Goal: Check status: Check status

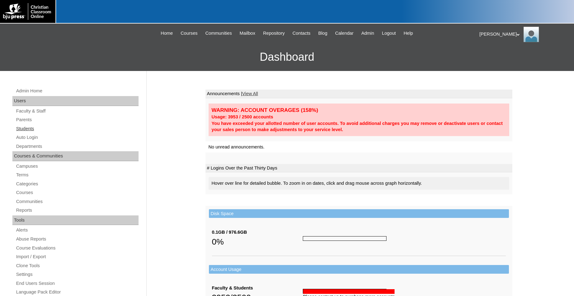
click at [26, 129] on link "Students" at bounding box center [76, 129] width 123 height 8
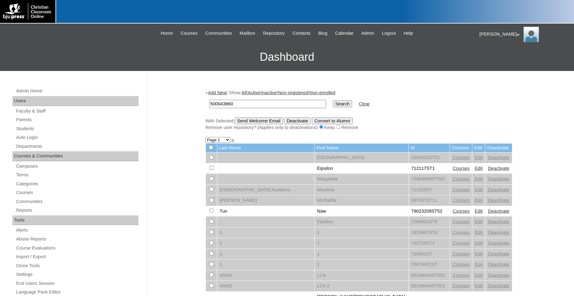
type input "500043860"
click at [333, 100] on input "Search" at bounding box center [342, 103] width 19 height 7
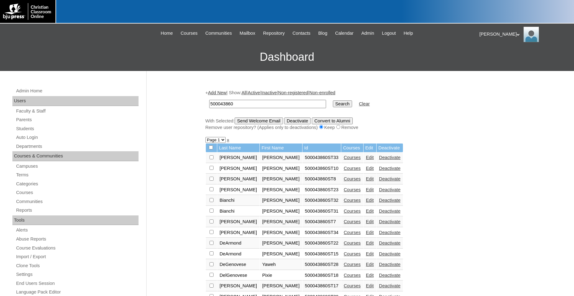
click at [343, 160] on link "Courses" at bounding box center [351, 157] width 17 height 5
click at [343, 171] on link "Courses" at bounding box center [351, 168] width 17 height 5
click at [366, 160] on link "Edit" at bounding box center [370, 157] width 8 height 5
click at [343, 160] on link "Courses" at bounding box center [351, 157] width 17 height 5
click at [343, 181] on link "Courses" at bounding box center [351, 178] width 17 height 5
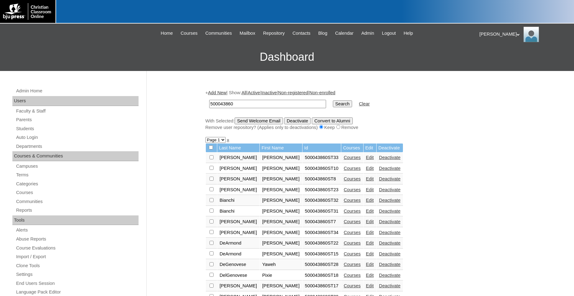
click at [343, 192] on link "Courses" at bounding box center [351, 189] width 17 height 5
click at [343, 203] on link "Courses" at bounding box center [351, 200] width 17 height 5
click at [343, 213] on link "Courses" at bounding box center [351, 210] width 17 height 5
click at [343, 224] on link "Courses" at bounding box center [351, 221] width 17 height 5
click at [343, 235] on link "Courses" at bounding box center [351, 232] width 17 height 5
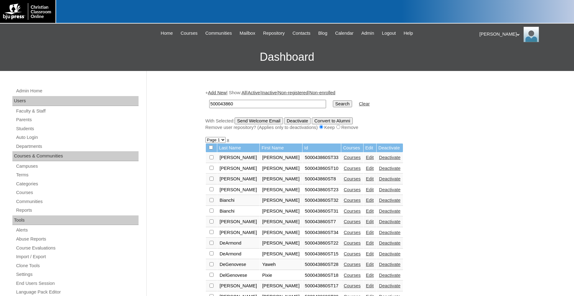
click at [343, 245] on link "Courses" at bounding box center [351, 242] width 17 height 5
click at [343, 267] on link "Courses" at bounding box center [351, 264] width 17 height 5
click at [343, 245] on link "Courses" at bounding box center [351, 242] width 17 height 5
click at [343, 256] on link "Courses" at bounding box center [351, 253] width 17 height 5
click at [343, 278] on link "Courses" at bounding box center [351, 275] width 17 height 5
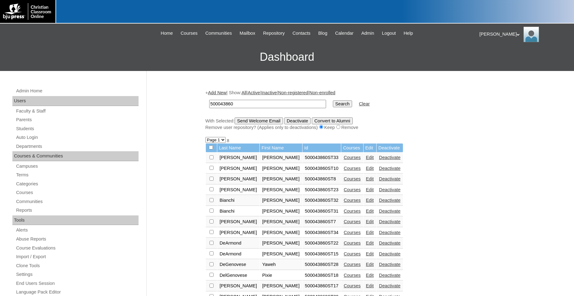
click at [343, 278] on link "Courses" at bounding box center [351, 275] width 17 height 5
click at [343, 235] on link "Courses" at bounding box center [351, 232] width 17 height 5
click at [343, 245] on link "Courses" at bounding box center [351, 242] width 17 height 5
click at [343, 224] on link "Courses" at bounding box center [351, 221] width 17 height 5
click at [343, 256] on link "Courses" at bounding box center [351, 253] width 17 height 5
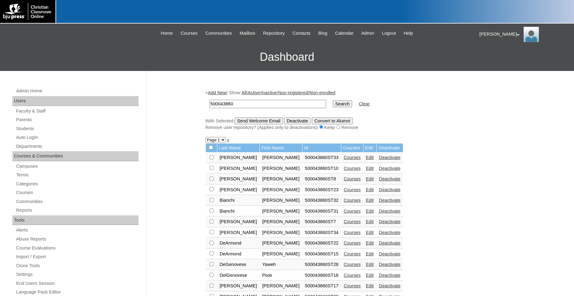
click at [343, 267] on link "Courses" at bounding box center [351, 264] width 17 height 5
click at [343, 288] on link "Courses" at bounding box center [351, 285] width 17 height 5
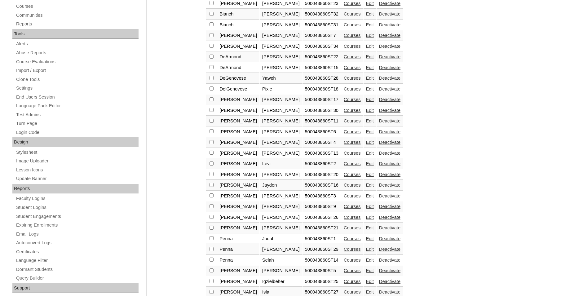
scroll to position [253, 0]
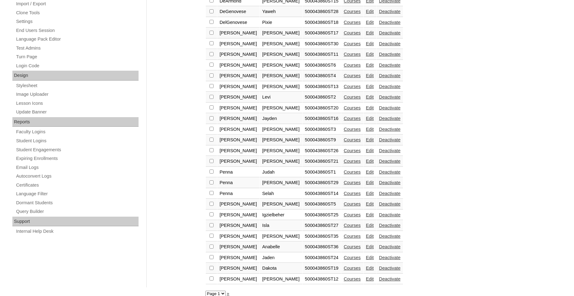
click at [343, 46] on link "Courses" at bounding box center [351, 43] width 17 height 5
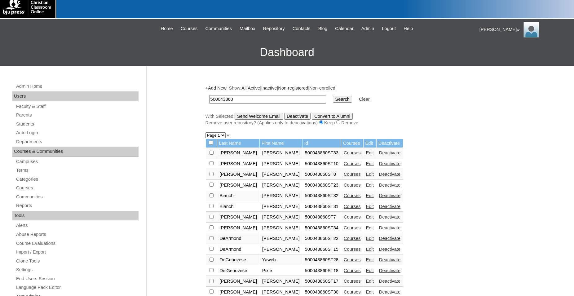
scroll to position [95, 0]
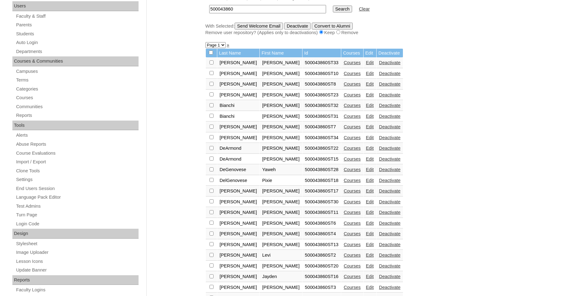
click at [343, 215] on link "Courses" at bounding box center [351, 212] width 17 height 5
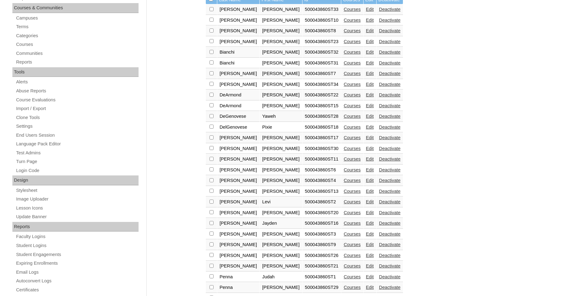
scroll to position [190, 0]
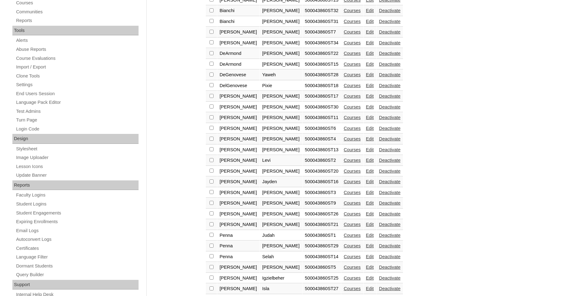
click at [343, 141] on link "Courses" at bounding box center [351, 138] width 17 height 5
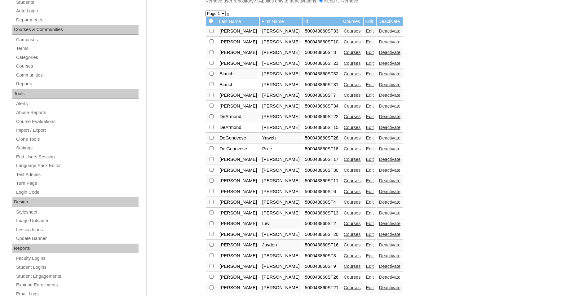
scroll to position [190, 0]
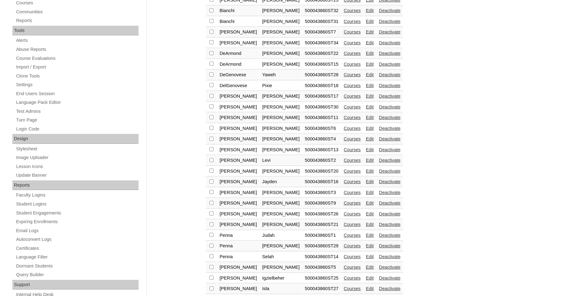
click at [343, 152] on link "Courses" at bounding box center [351, 149] width 17 height 5
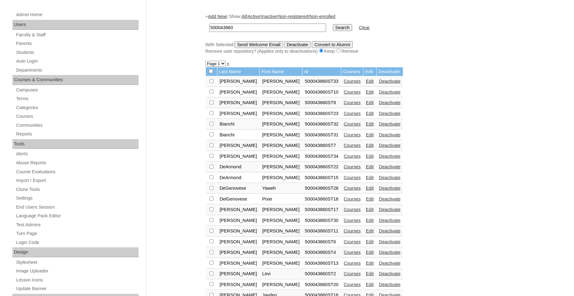
scroll to position [126, 0]
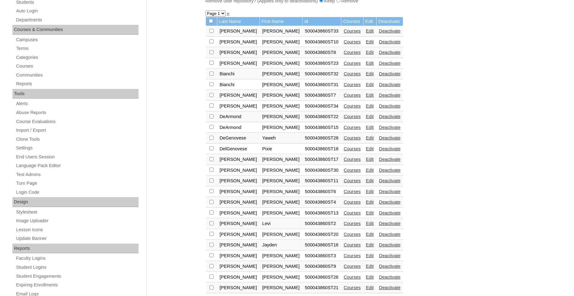
click at [343, 226] on link "Courses" at bounding box center [351, 223] width 17 height 5
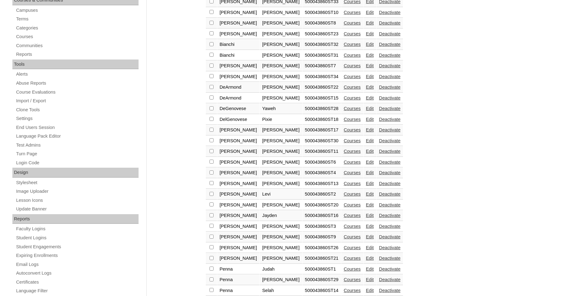
scroll to position [190, 0]
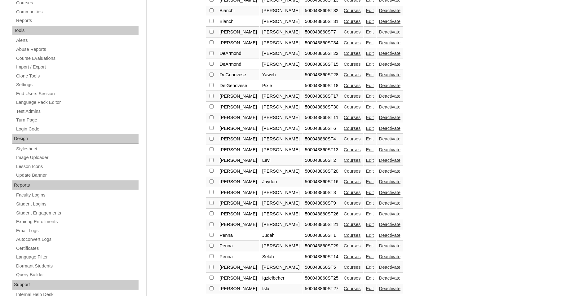
click at [343, 173] on link "Courses" at bounding box center [351, 170] width 17 height 5
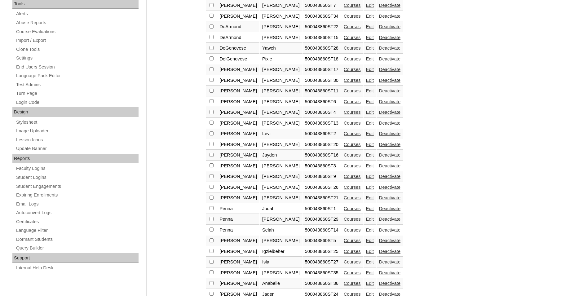
scroll to position [221, 0]
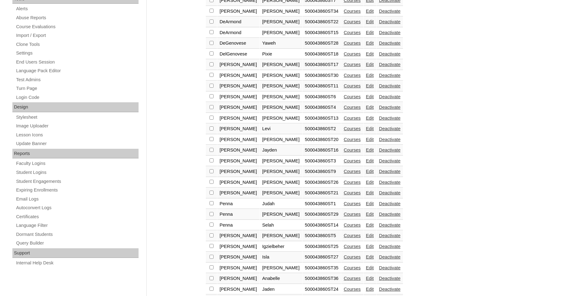
click at [343, 152] on link "Courses" at bounding box center [351, 149] width 17 height 5
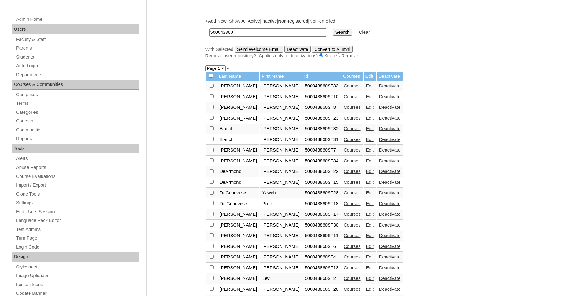
scroll to position [158, 0]
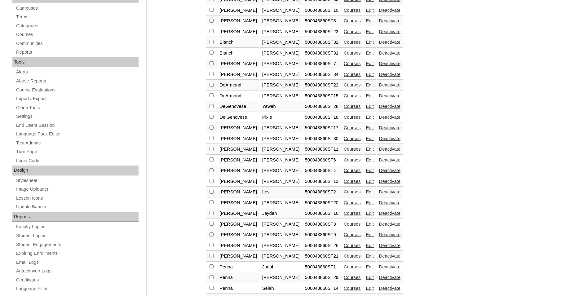
click at [343, 226] on link "Courses" at bounding box center [351, 223] width 17 height 5
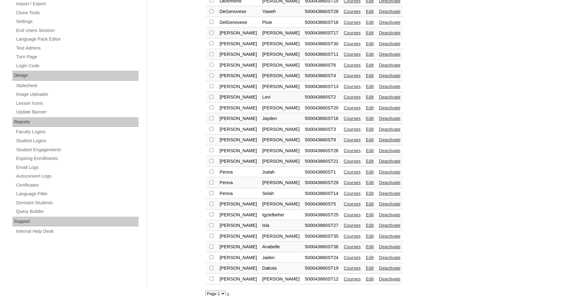
scroll to position [268, 0]
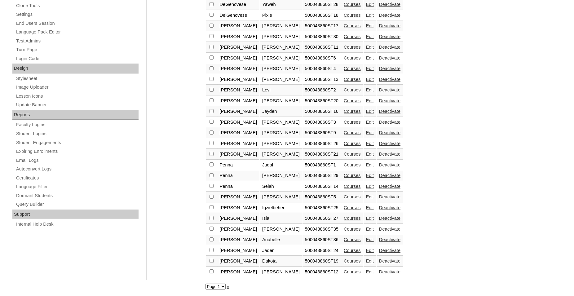
click at [343, 130] on link "Courses" at bounding box center [351, 132] width 17 height 5
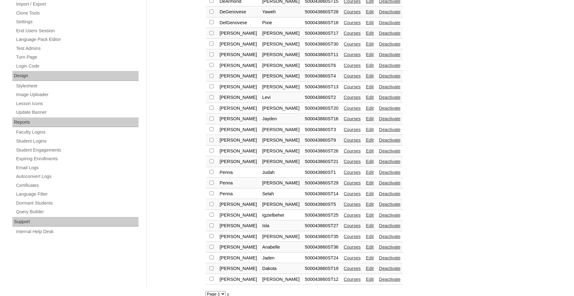
scroll to position [253, 0]
click at [343, 153] on link "Courses" at bounding box center [351, 150] width 17 height 5
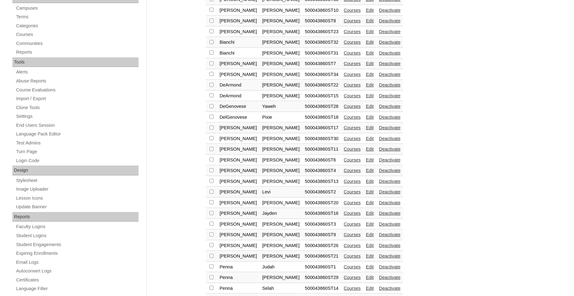
scroll to position [253, 0]
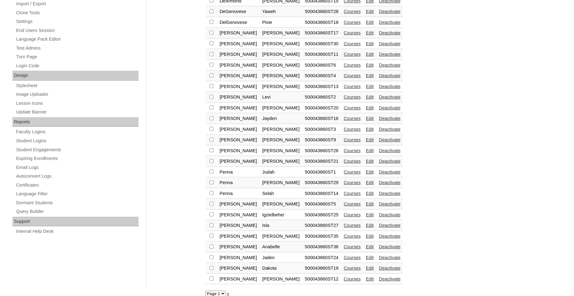
click at [343, 164] on link "Courses" at bounding box center [351, 161] width 17 height 5
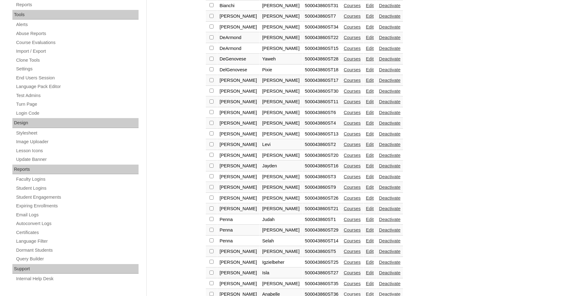
scroll to position [253, 0]
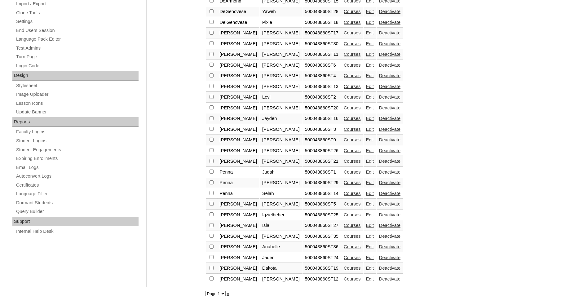
click at [343, 174] on link "Courses" at bounding box center [351, 171] width 17 height 5
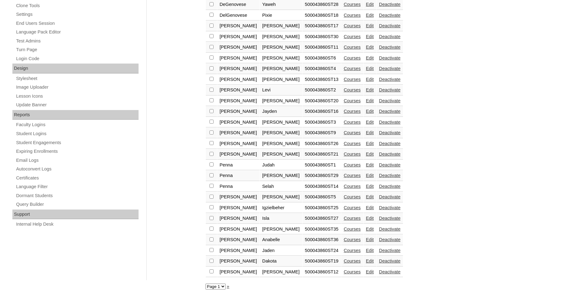
scroll to position [268, 0]
click at [343, 173] on link "Courses" at bounding box center [351, 175] width 17 height 5
click at [343, 184] on link "Courses" at bounding box center [351, 186] width 17 height 5
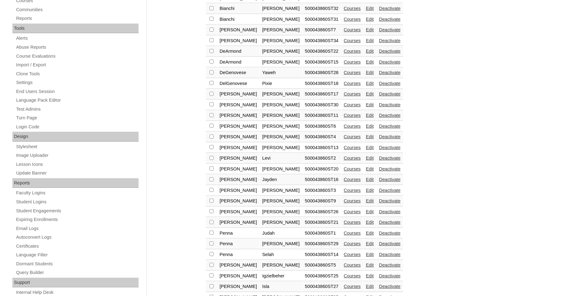
scroll to position [268, 0]
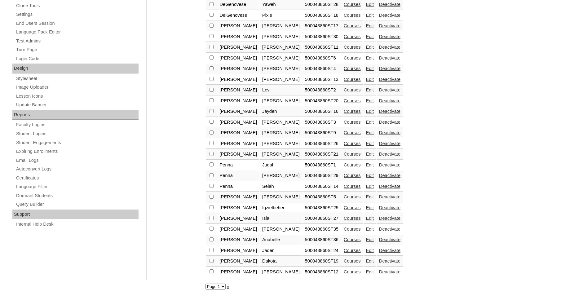
click at [343, 196] on link "Courses" at bounding box center [351, 196] width 17 height 5
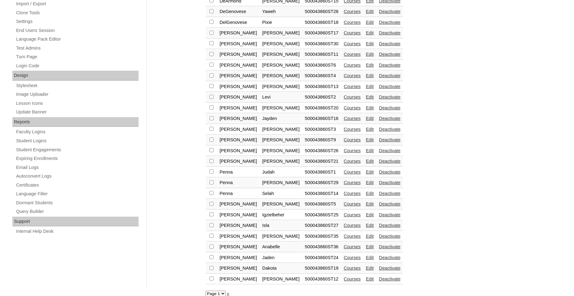
scroll to position [268, 0]
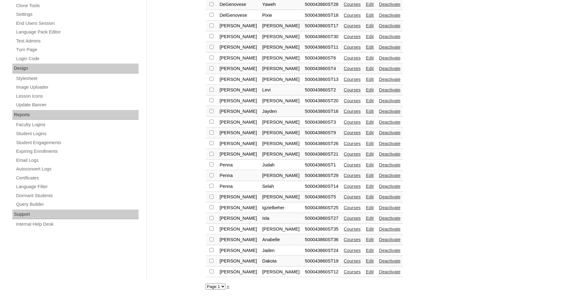
click at [205, 283] on select "Page 1" at bounding box center [215, 286] width 20 height 6
click at [223, 286] on select "Page 1" at bounding box center [215, 286] width 20 height 6
click at [343, 207] on link "Courses" at bounding box center [351, 207] width 17 height 5
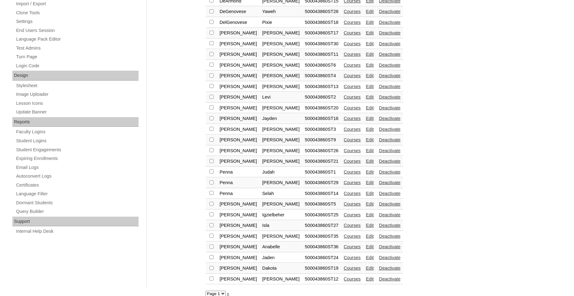
scroll to position [268, 0]
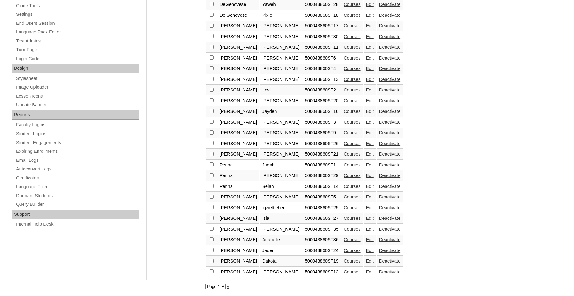
click at [343, 218] on link "Courses" at bounding box center [351, 218] width 17 height 5
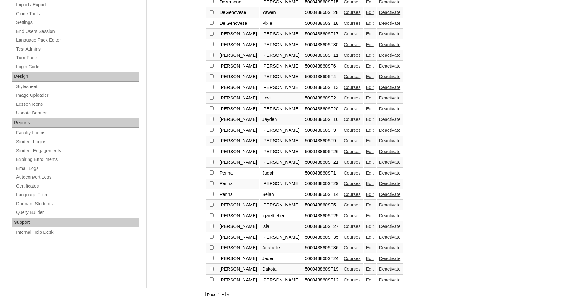
scroll to position [268, 0]
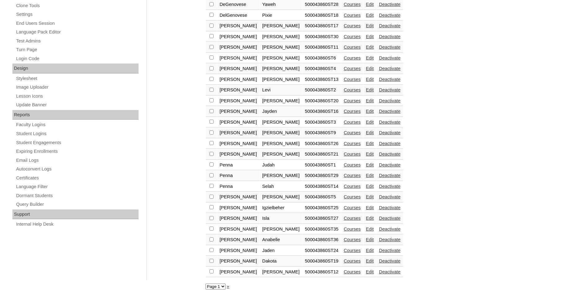
click at [343, 228] on link "Courses" at bounding box center [351, 228] width 17 height 5
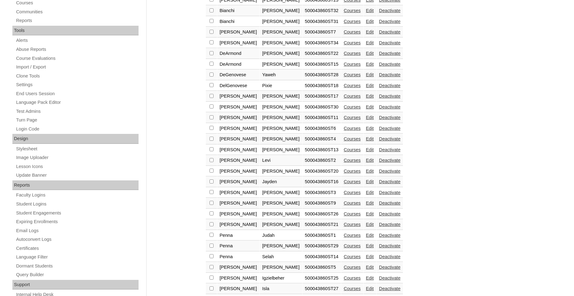
scroll to position [268, 0]
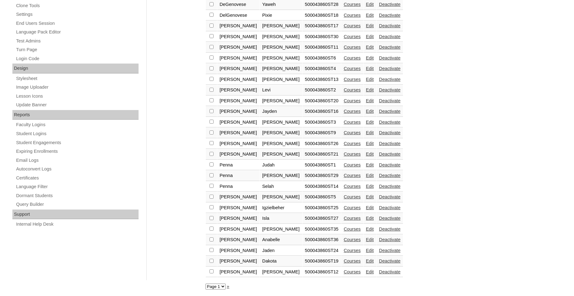
click at [343, 239] on link "Courses" at bounding box center [351, 239] width 17 height 5
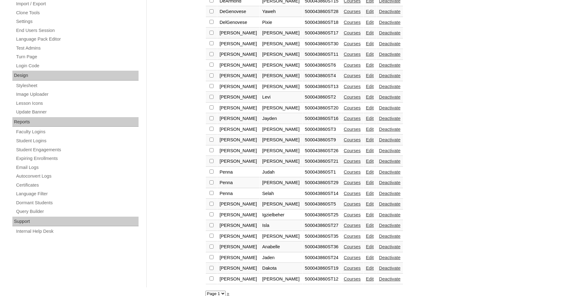
scroll to position [268, 0]
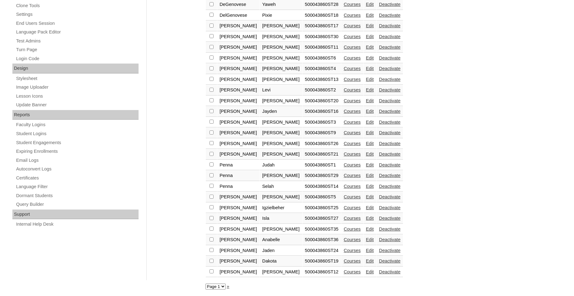
click at [343, 249] on link "Courses" at bounding box center [351, 250] width 17 height 5
click at [343, 261] on link "Courses" at bounding box center [351, 260] width 17 height 5
click at [343, 272] on link "Courses" at bounding box center [351, 271] width 17 height 5
